Goal: Communication & Community: Answer question/provide support

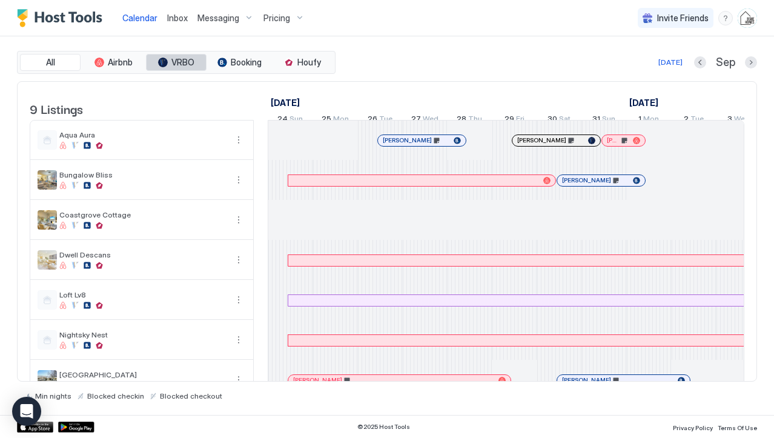
scroll to position [0, 673]
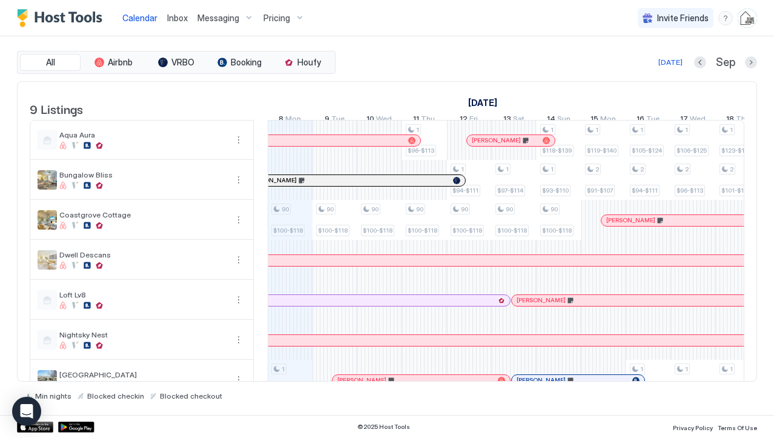
click at [169, 15] on span "Inbox" at bounding box center [177, 18] width 21 height 10
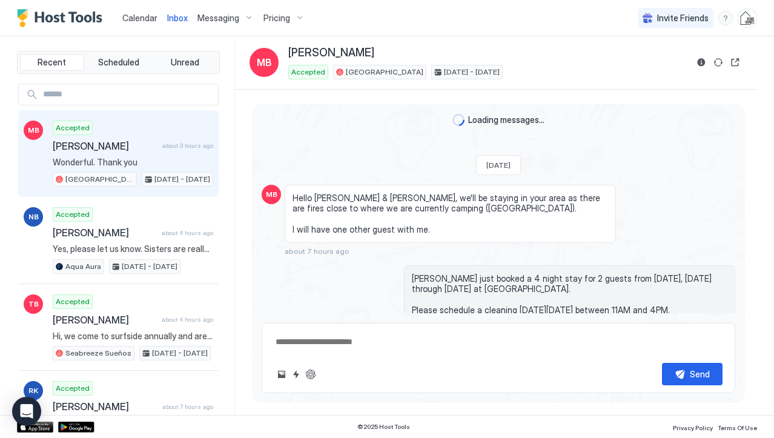
scroll to position [1850, 0]
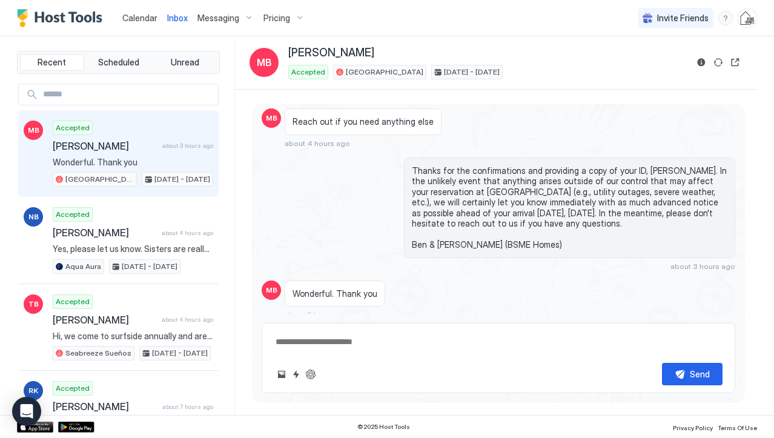
click at [132, 150] on span "[PERSON_NAME]" at bounding box center [105, 146] width 105 height 12
click at [184, 61] on span "Unread" at bounding box center [185, 62] width 28 height 11
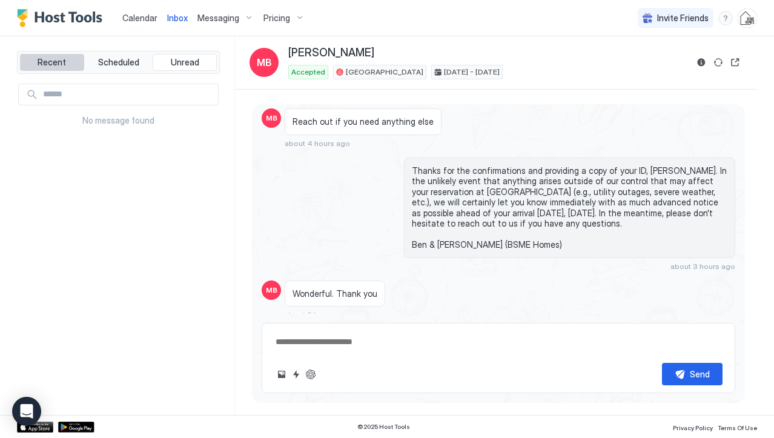
click at [60, 57] on span "Recent" at bounding box center [52, 62] width 28 height 11
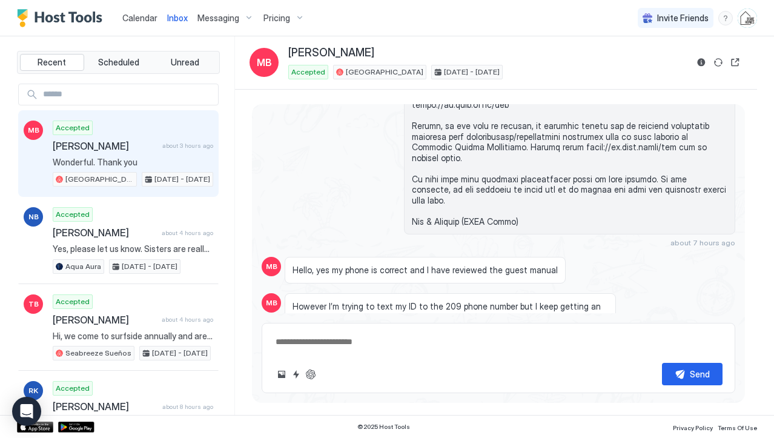
scroll to position [969, 0]
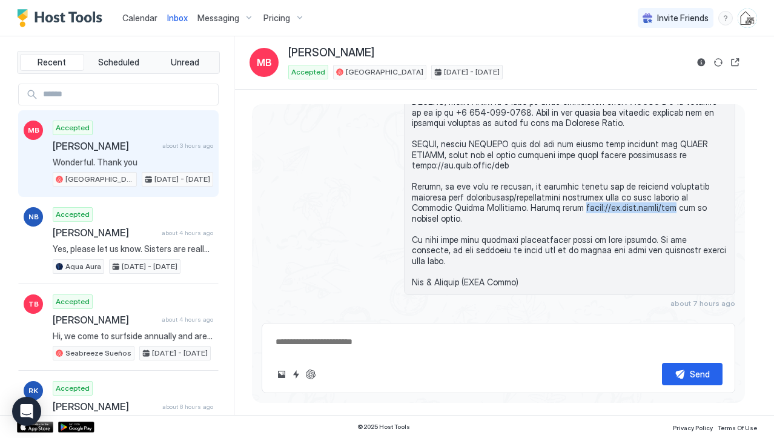
drag, startPoint x: 498, startPoint y: 199, endPoint x: 593, endPoint y: 195, distance: 94.6
click at [593, 195] on span at bounding box center [570, 150] width 316 height 276
